Goal: Information Seeking & Learning: Learn about a topic

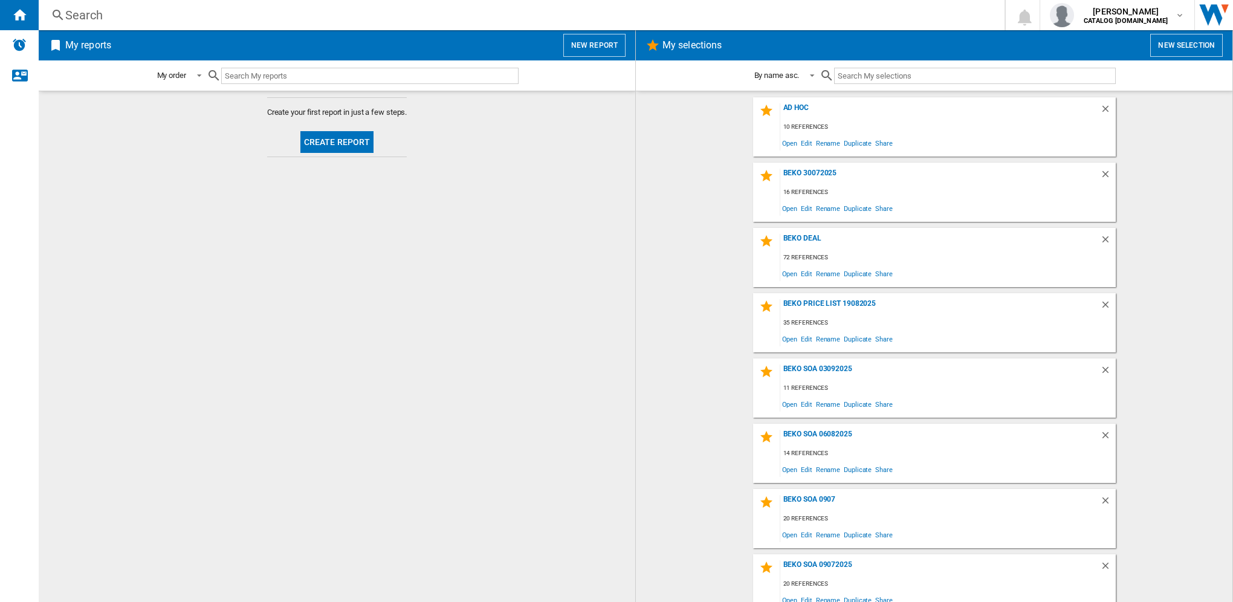
click at [190, 12] on div "Search" at bounding box center [519, 15] width 908 height 17
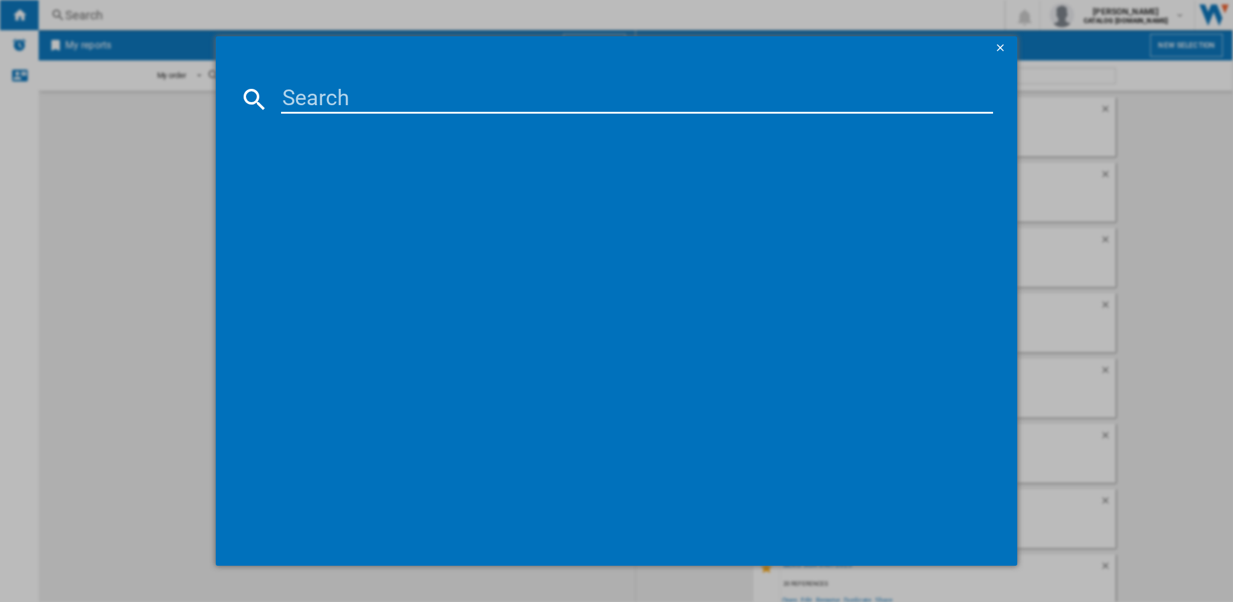
paste input "IO232HBUK"
type input "IO232HBUK"
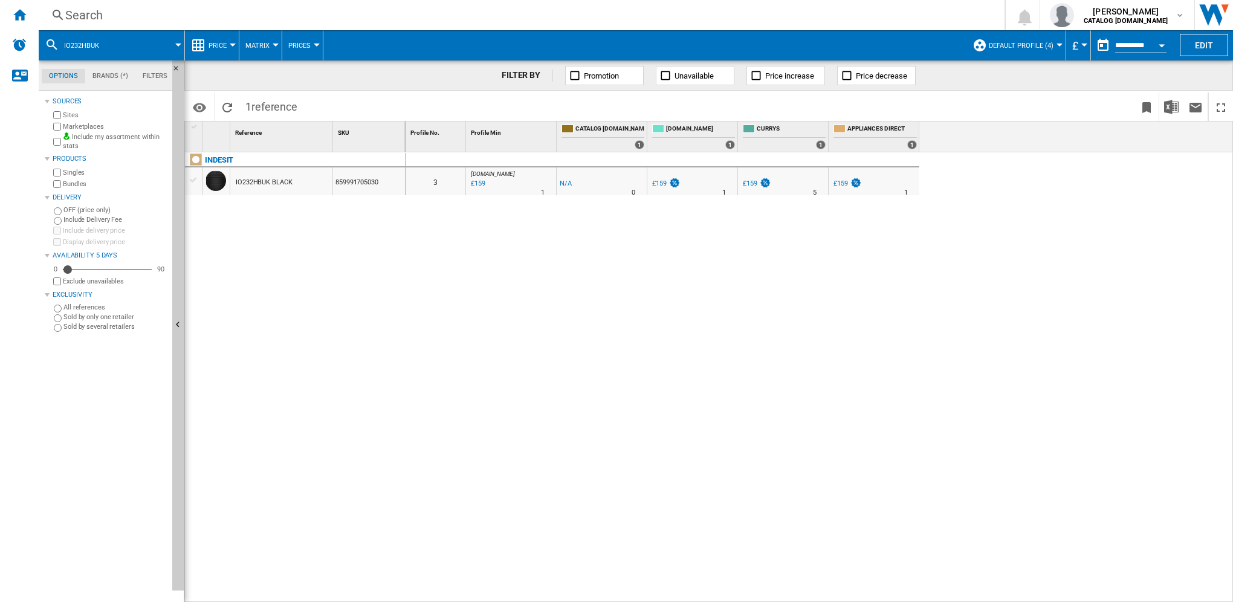
click at [1047, 43] on span "Default profile (4)" at bounding box center [1021, 46] width 65 height 8
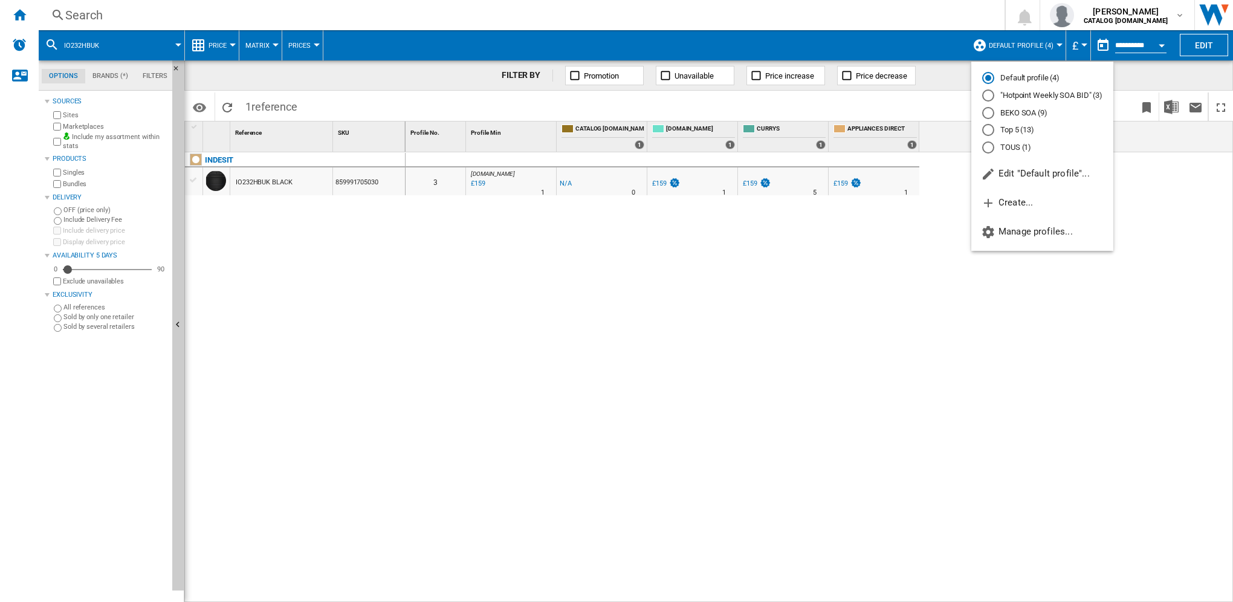
click at [1010, 130] on md-radio-button "Top 5 (13)" at bounding box center [1043, 130] width 120 height 11
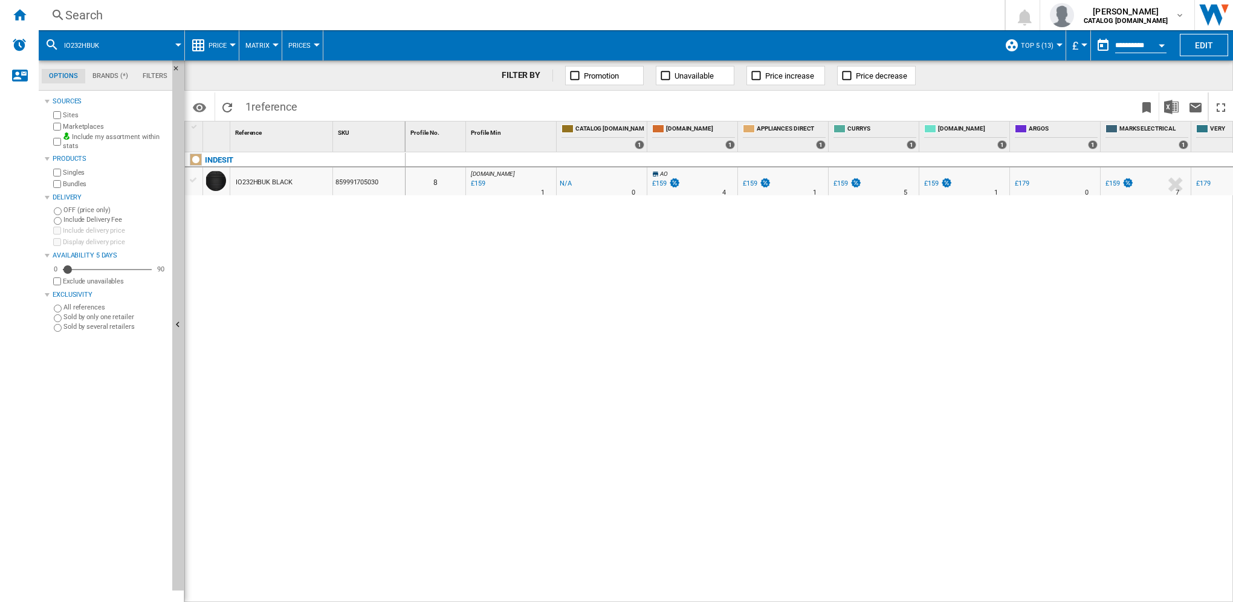
click at [223, 48] on span "Price" at bounding box center [218, 46] width 18 height 8
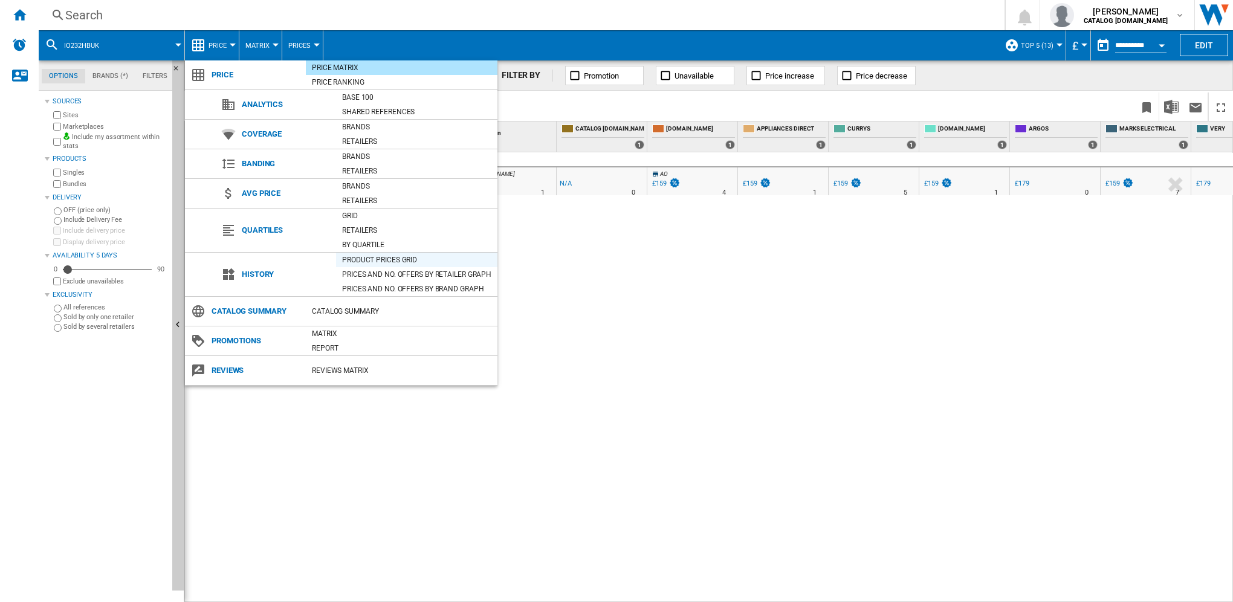
click at [377, 261] on div "Product prices grid" at bounding box center [416, 260] width 161 height 12
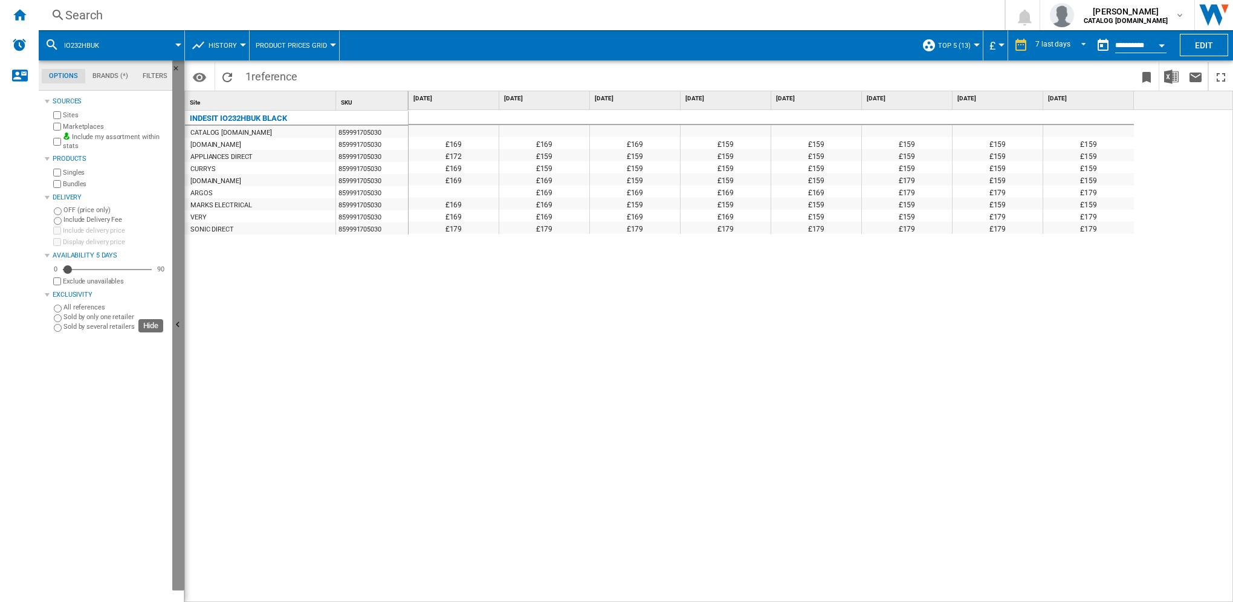
click at [183, 155] on button "Hide" at bounding box center [178, 325] width 12 height 530
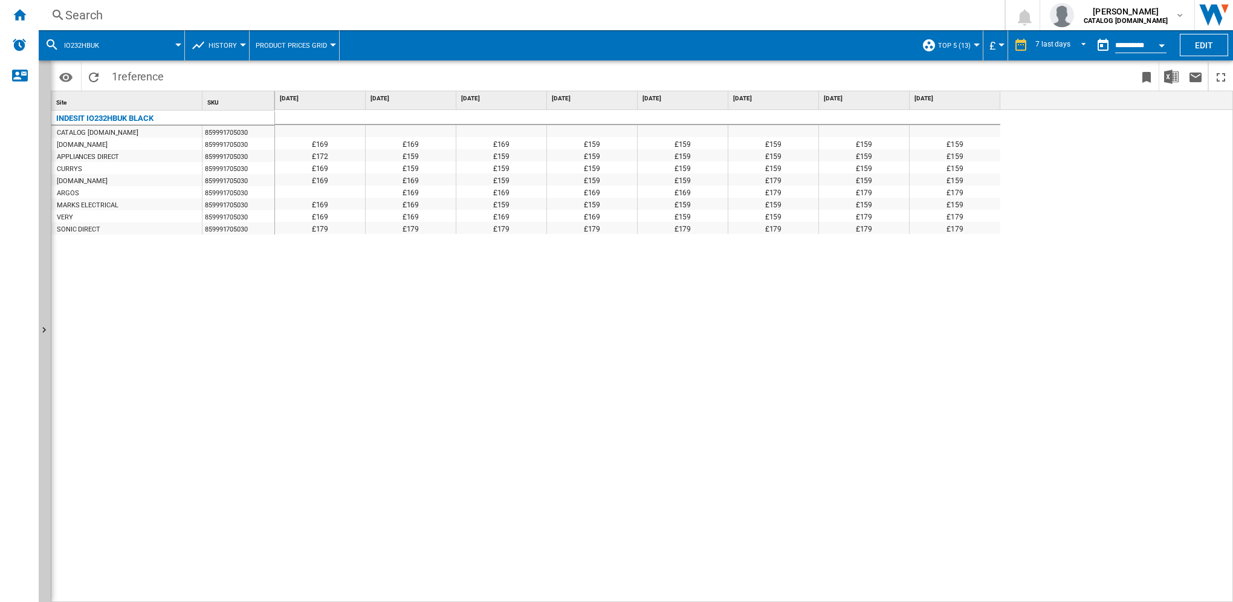
click at [224, 46] on div at bounding box center [616, 301] width 1233 height 602
click at [242, 44] on div at bounding box center [243, 45] width 6 height 3
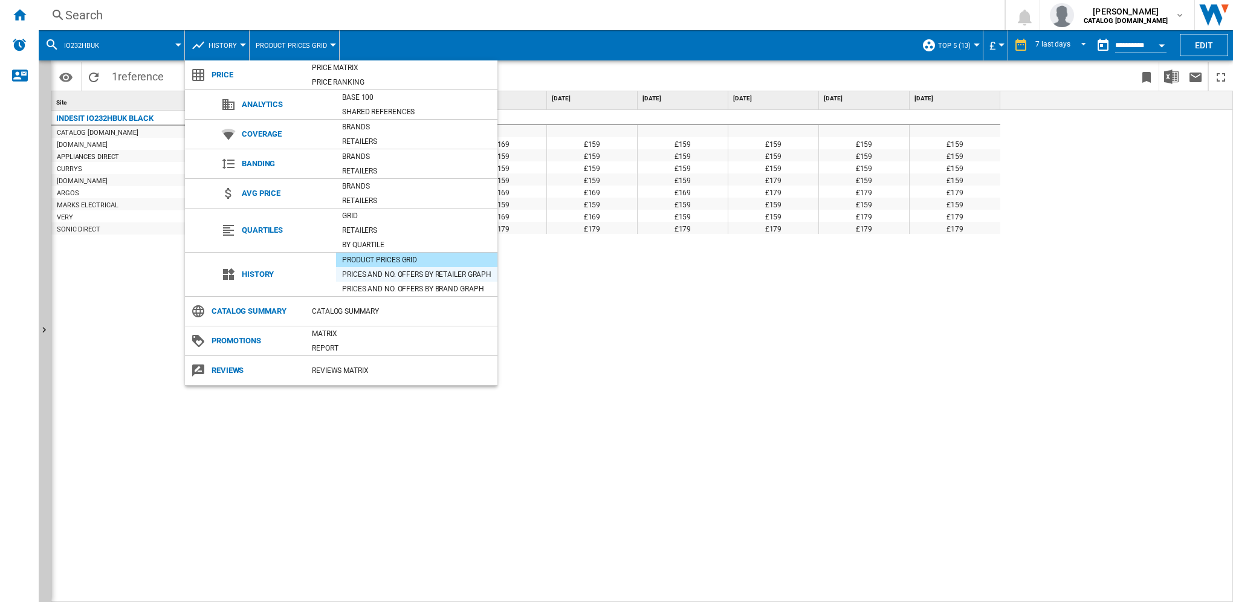
click at [366, 273] on div "Prices and No. offers by retailer graph" at bounding box center [416, 274] width 161 height 12
